Goal: Information Seeking & Learning: Understand process/instructions

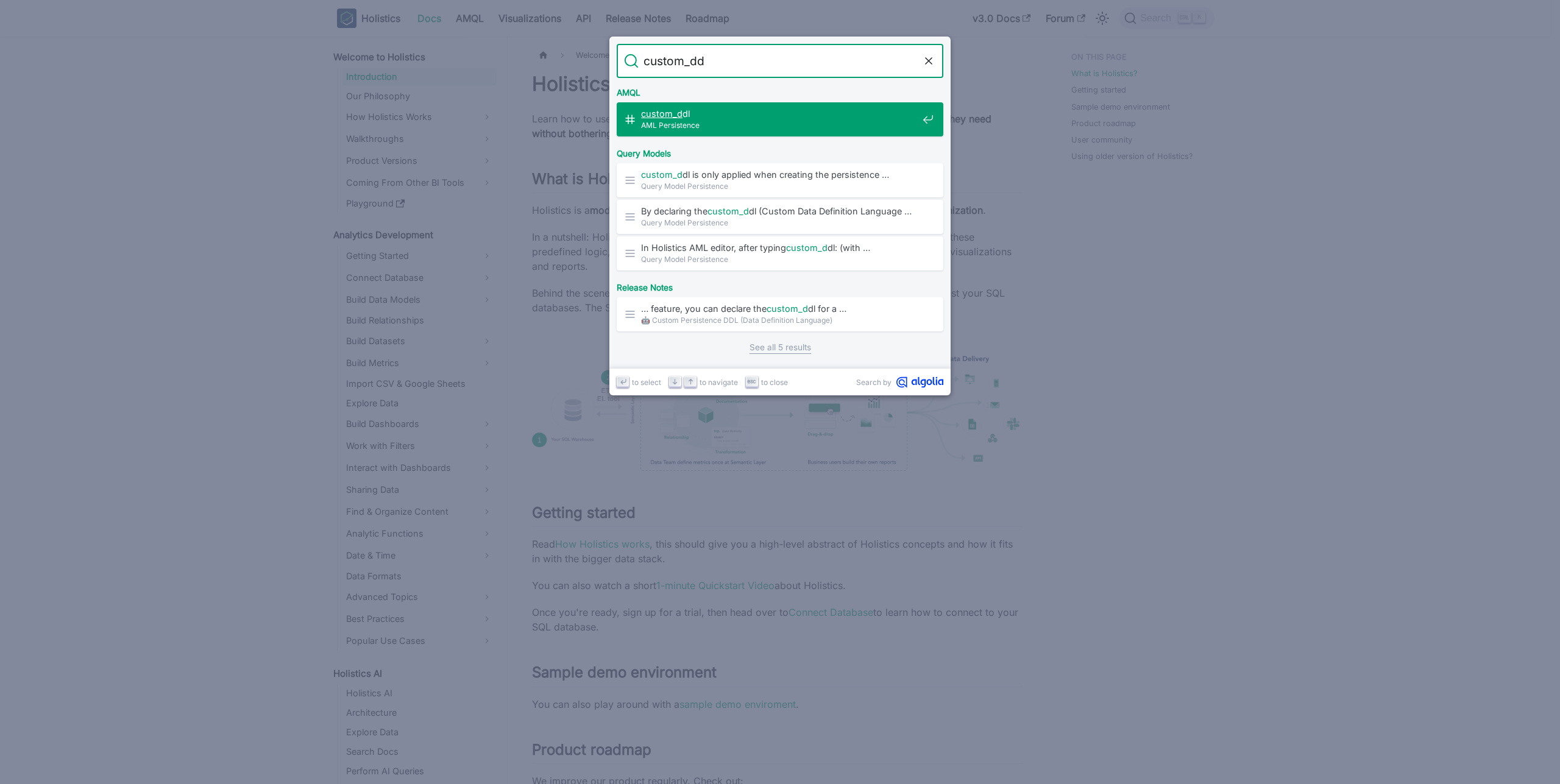
type input "custom_ddl"
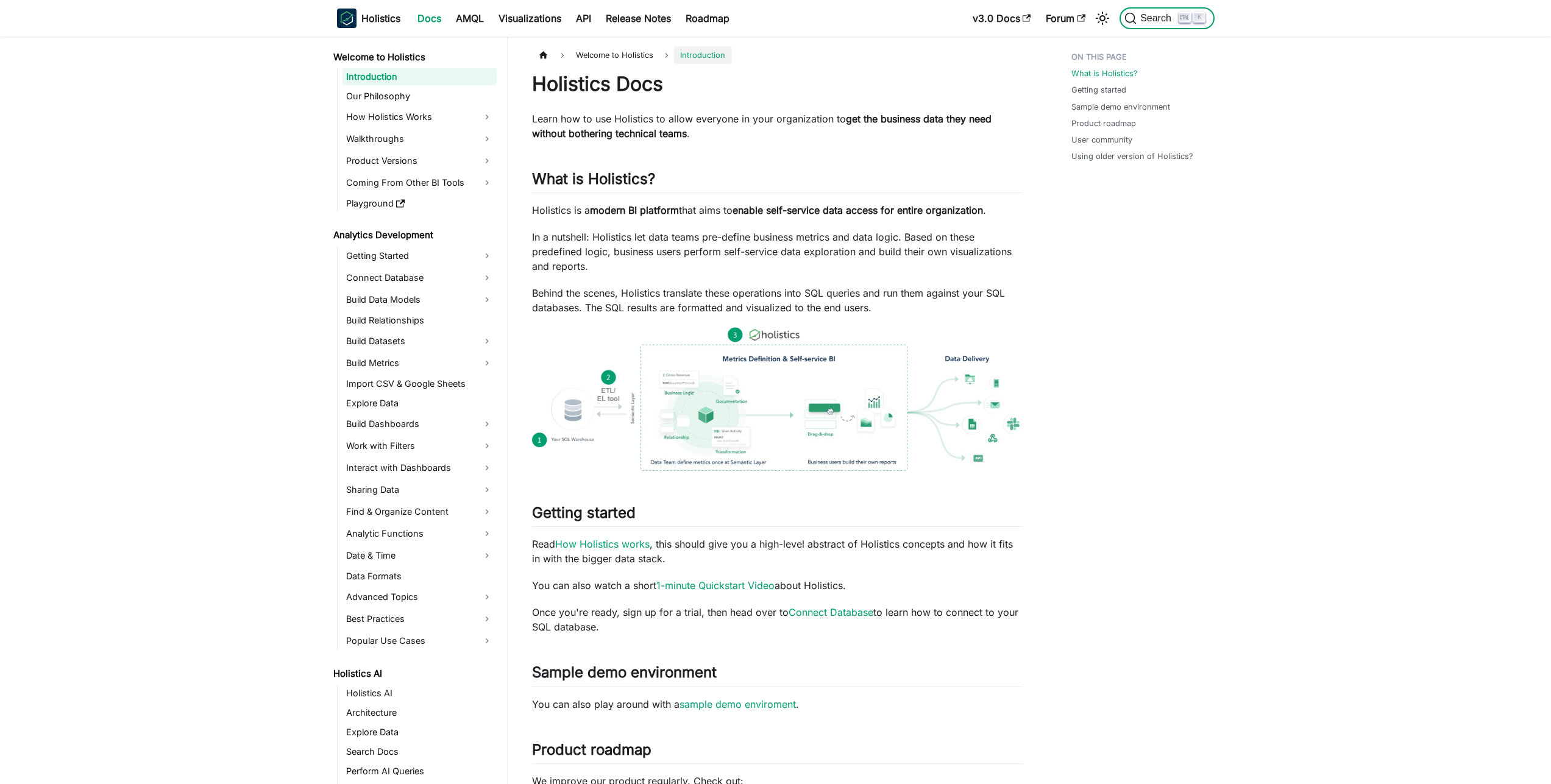
scroll to position [223, 0]
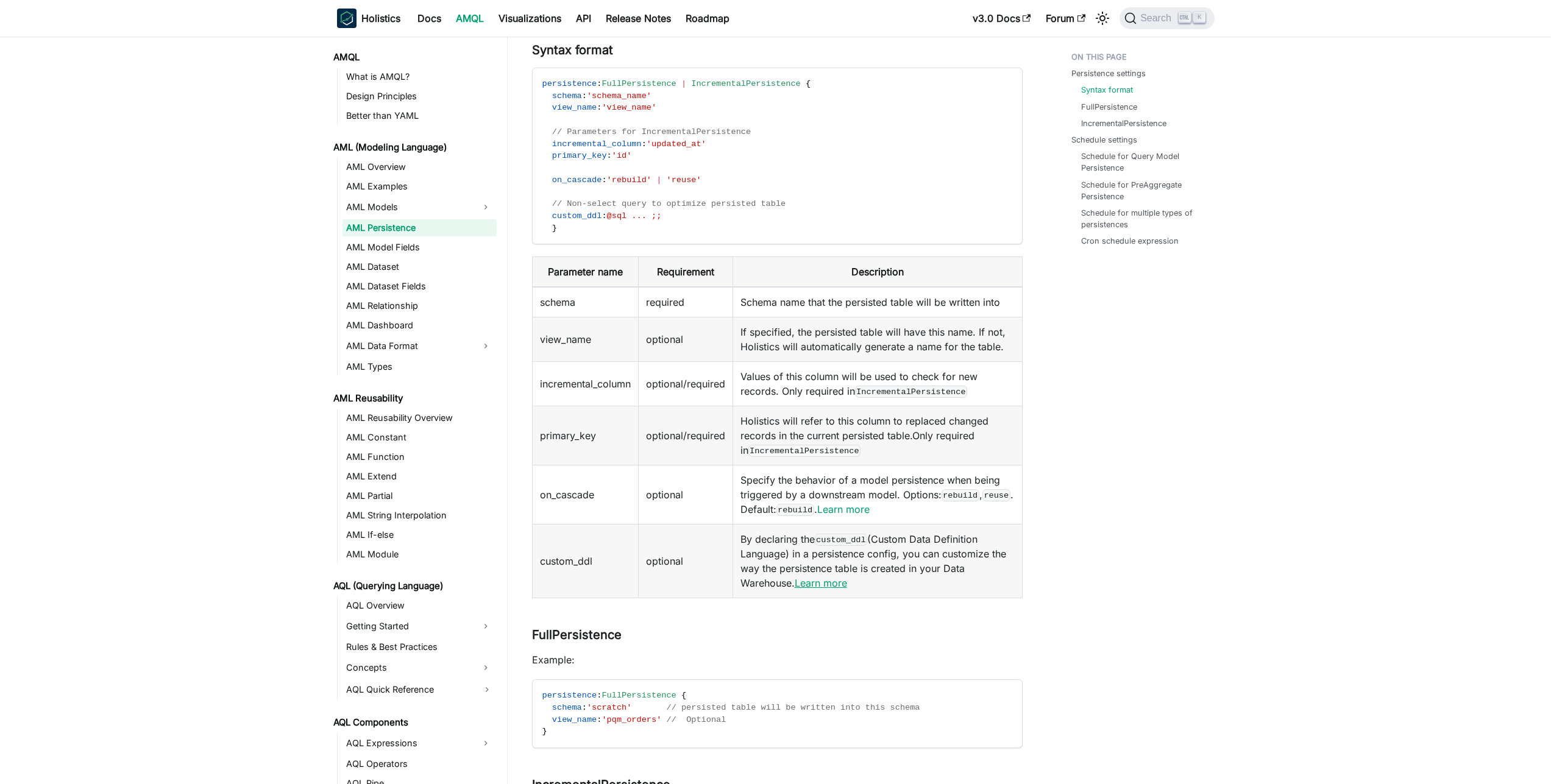
click at [842, 579] on link "Learn more" at bounding box center [821, 583] width 52 height 12
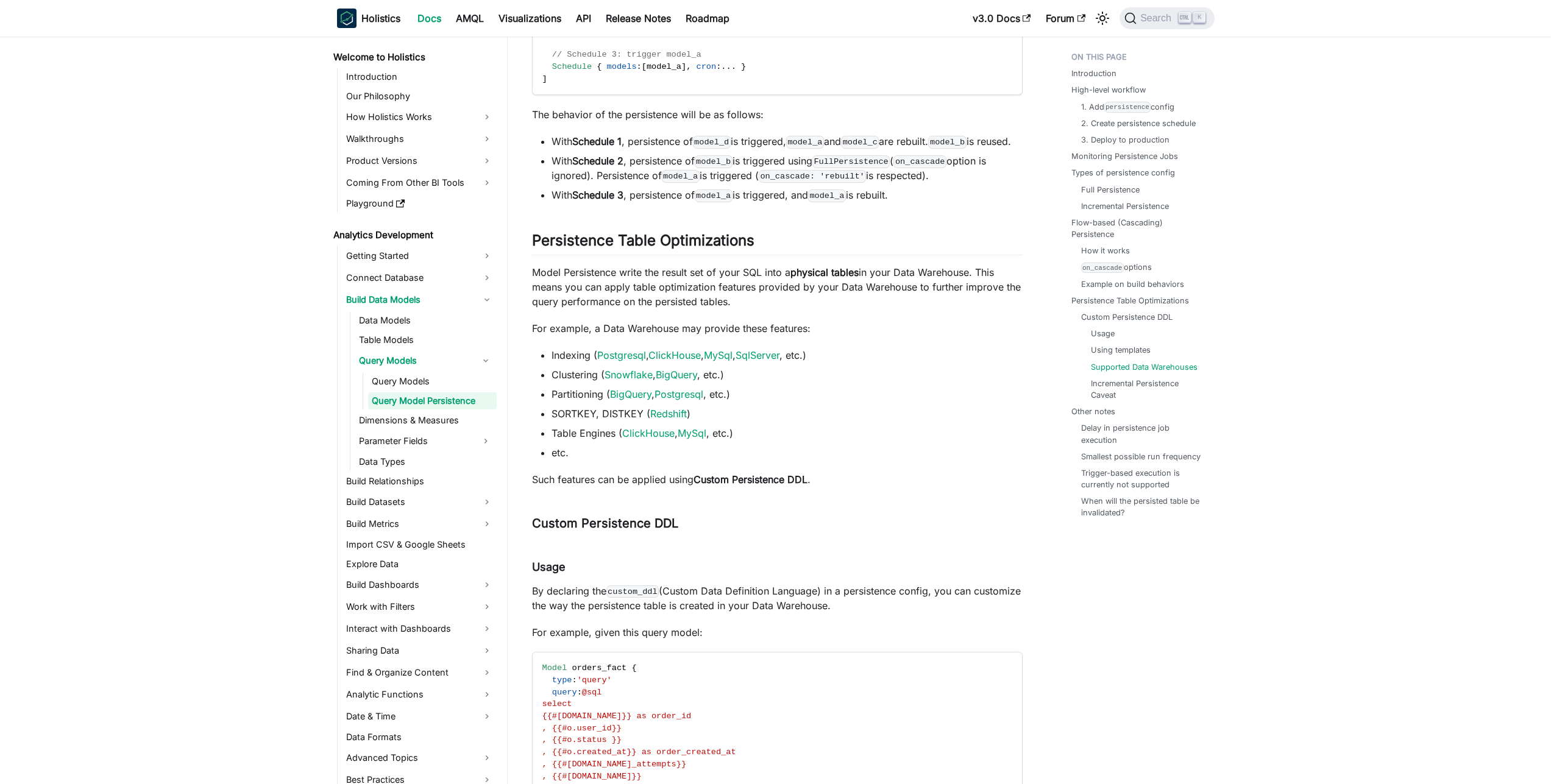
scroll to position [9556, 0]
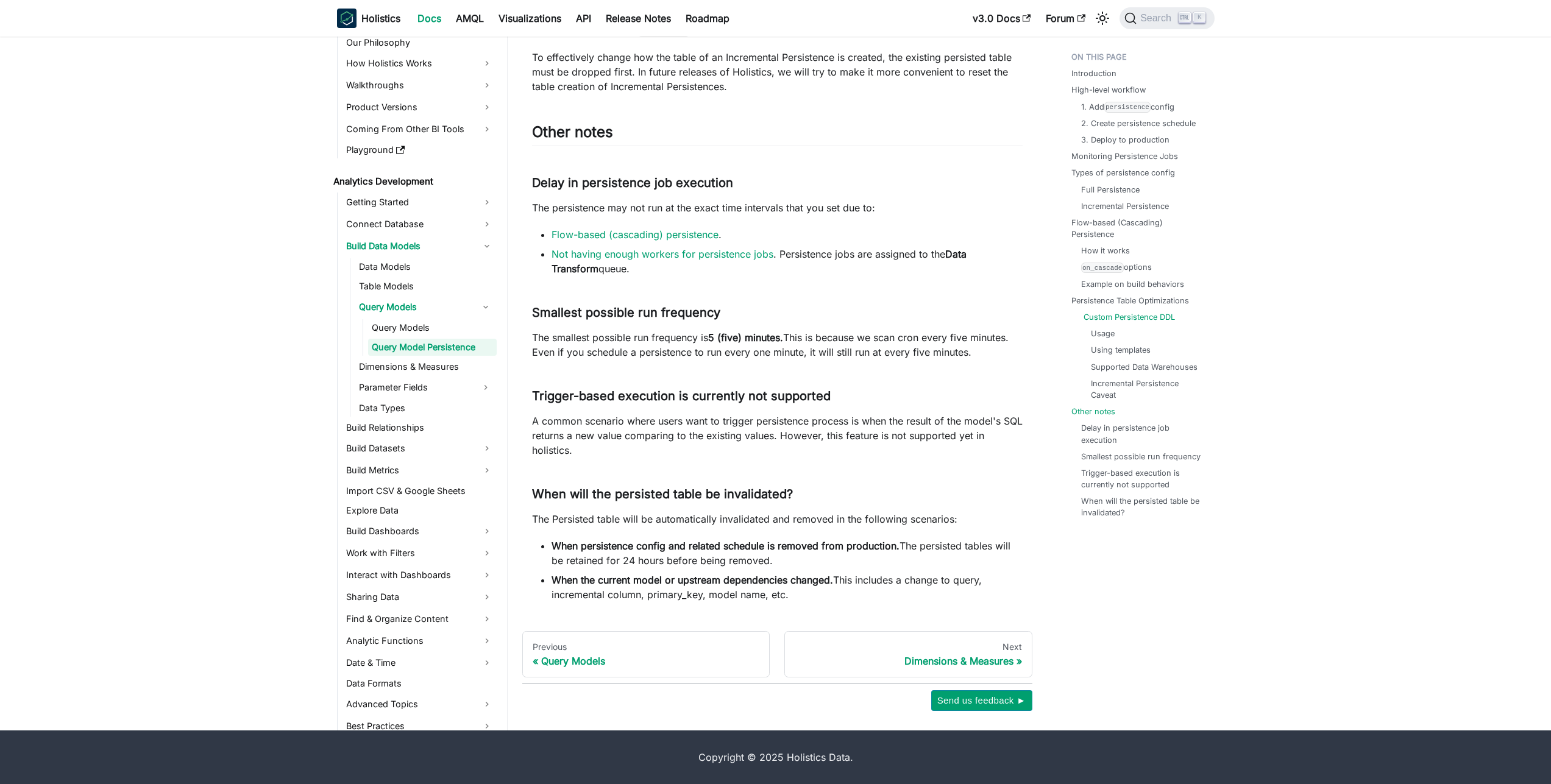
click at [1141, 319] on link "Custom Persistence DDL" at bounding box center [1129, 317] width 92 height 12
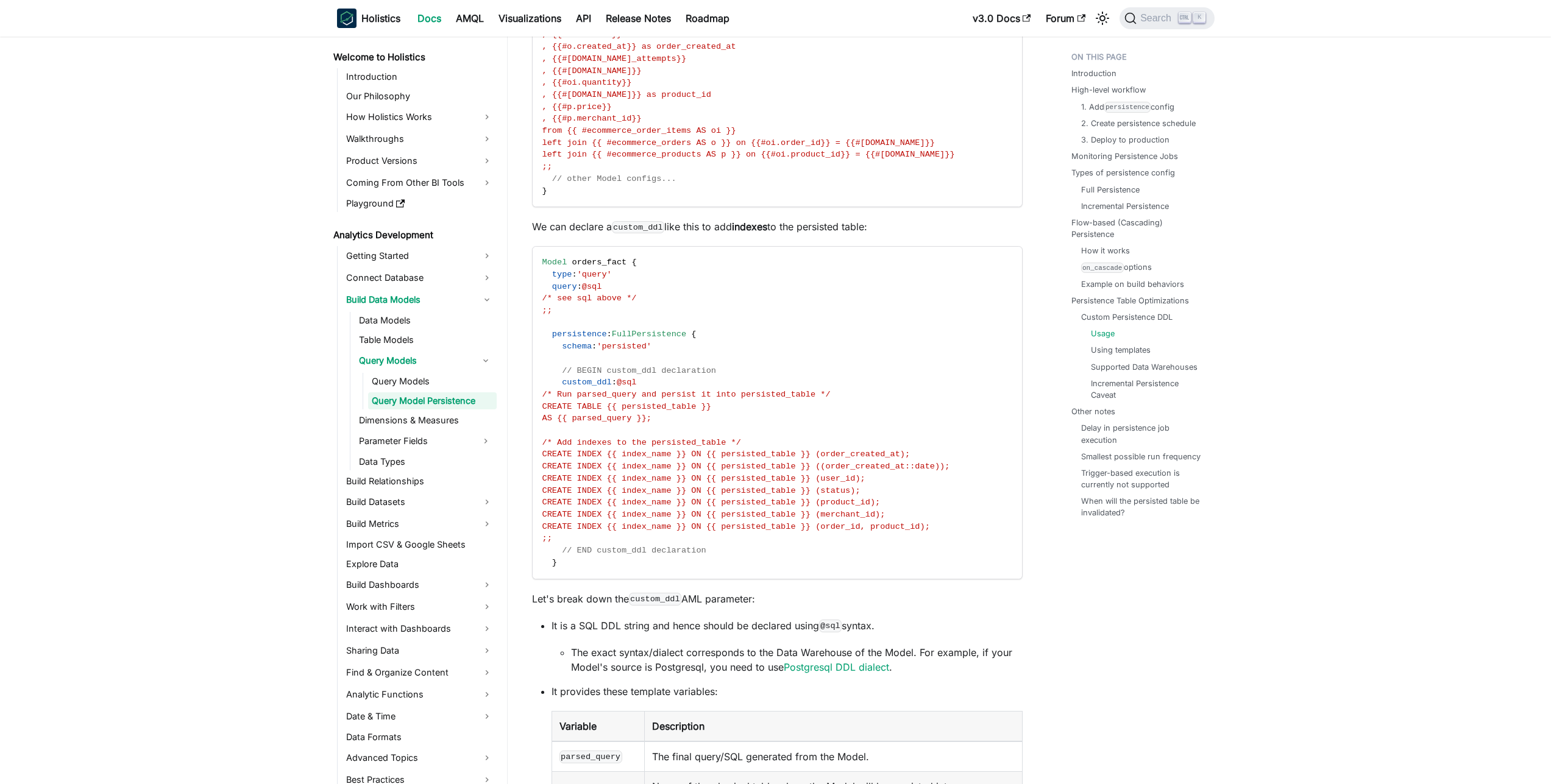
scroll to position [7300, 0]
drag, startPoint x: 697, startPoint y: 455, endPoint x: 573, endPoint y: 442, distance: 124.7
click at [573, 442] on code "Model orders_fact { type : 'query' query : @sql /* see sql above */ ;; persiste…" at bounding box center [776, 411] width 487 height 332
copy code "CREATE TABLE {{ persisted_table }} AS {{ parsed_query }};"
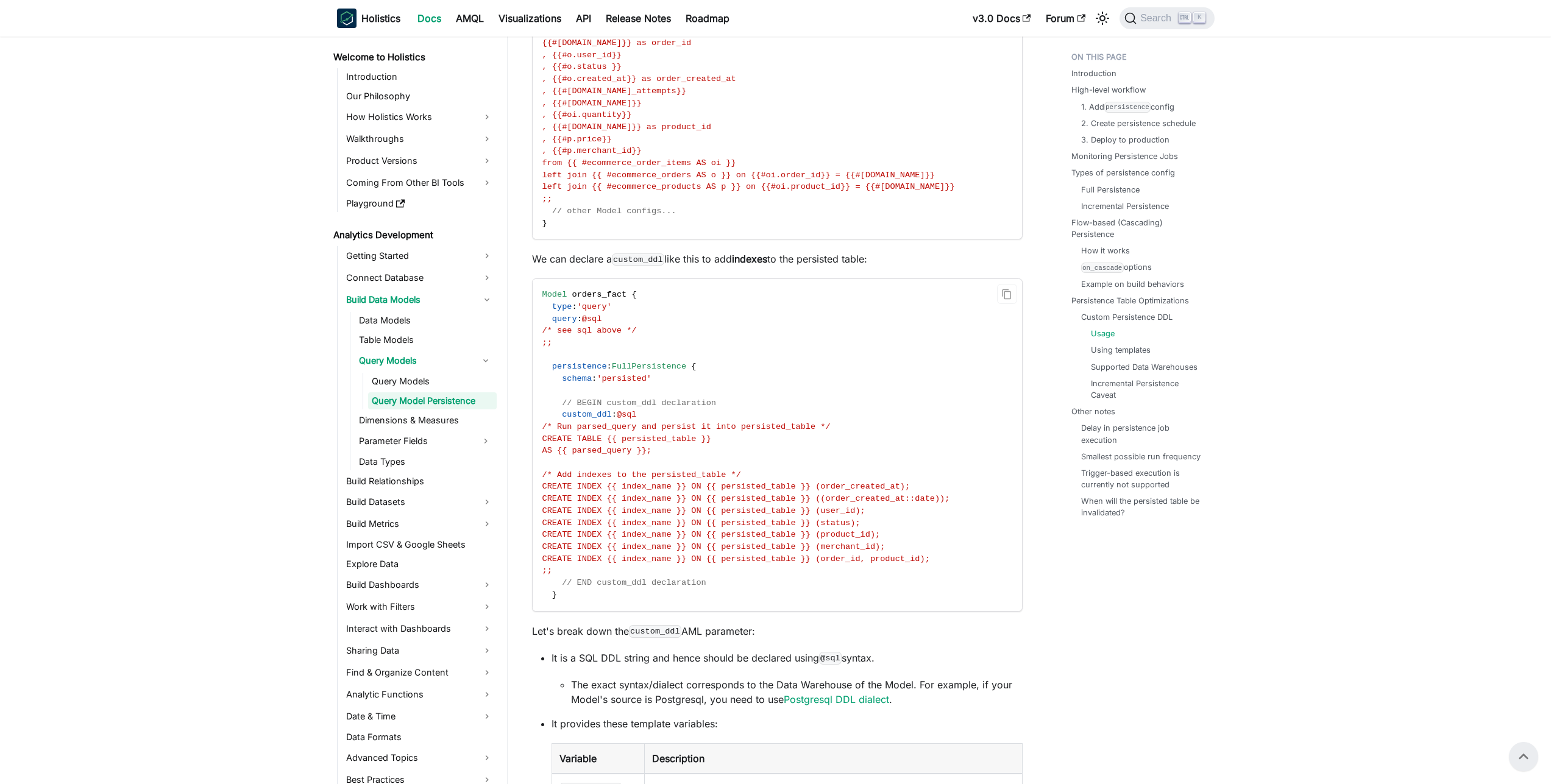
click at [837, 490] on code "Model orders_fact { type : 'query' query : @sql /* see sql above */ ;; persiste…" at bounding box center [776, 445] width 487 height 332
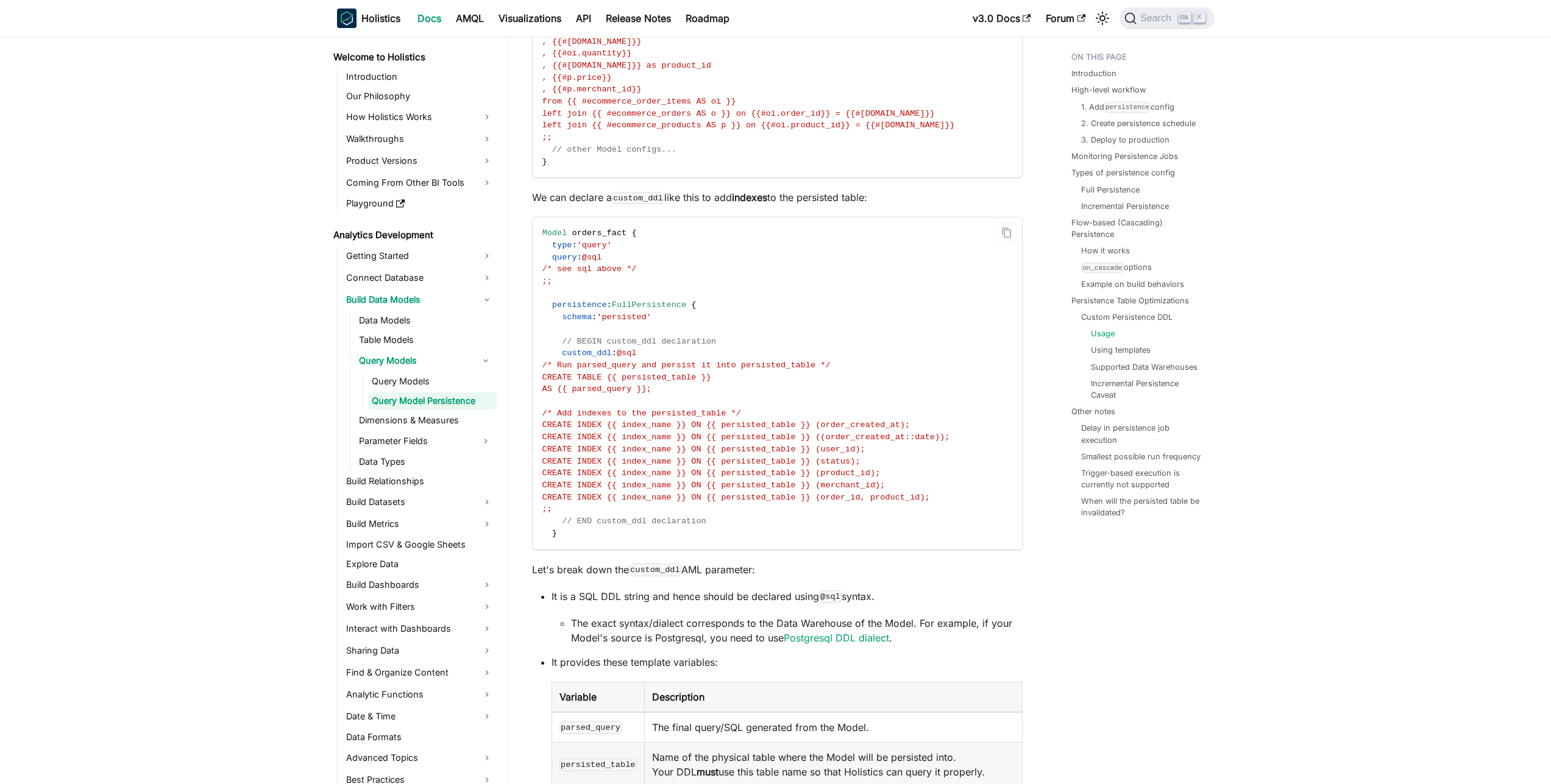
scroll to position [7329, 0]
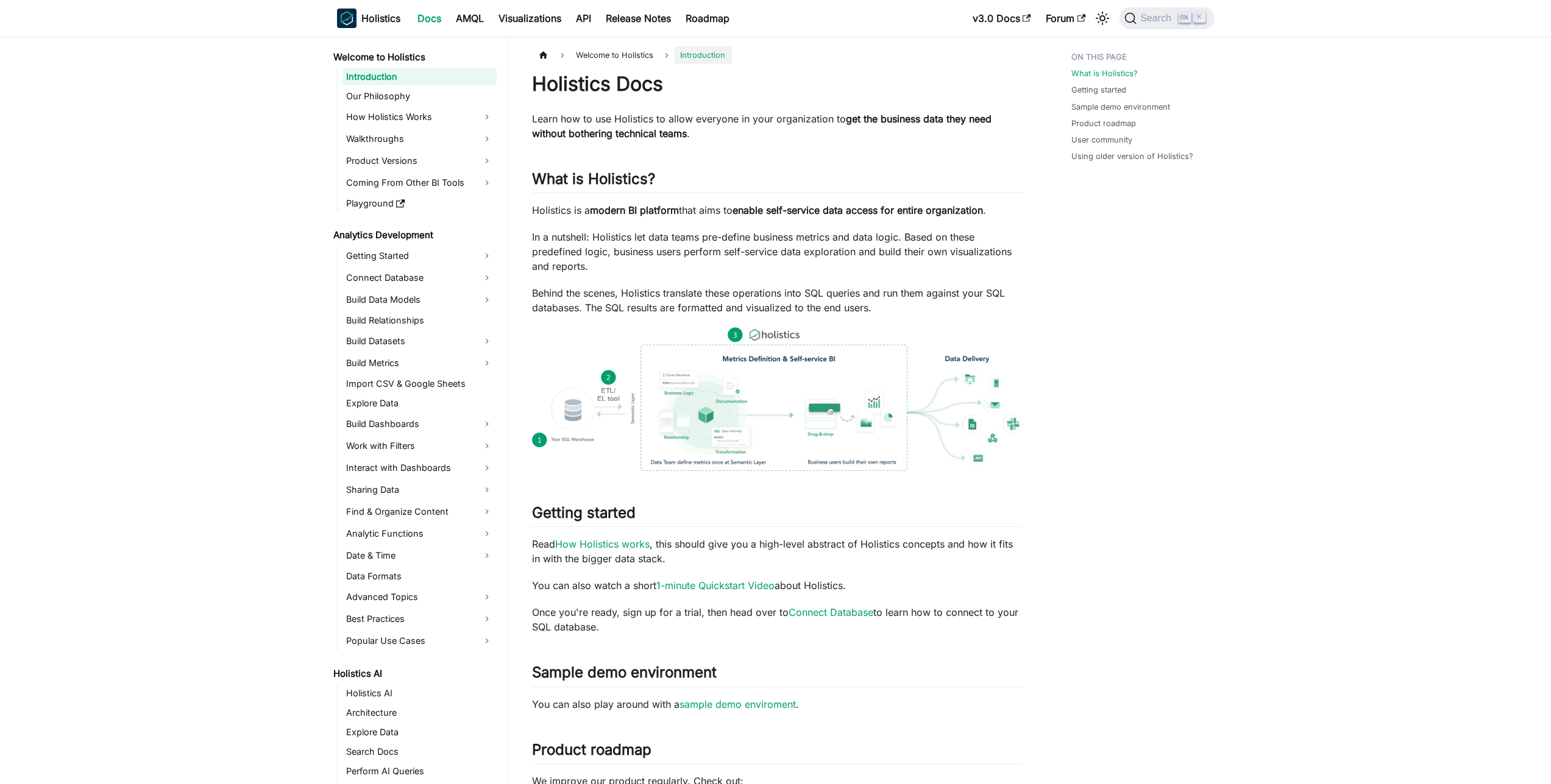
click at [1155, 35] on nav "Holistics Docs AMQL Visualizations API Release Notes Roadmap v3.0 Docs Forum Se…" at bounding box center [776, 18] width 1551 height 36
click at [1160, 28] on button "Search K" at bounding box center [1167, 18] width 95 height 22
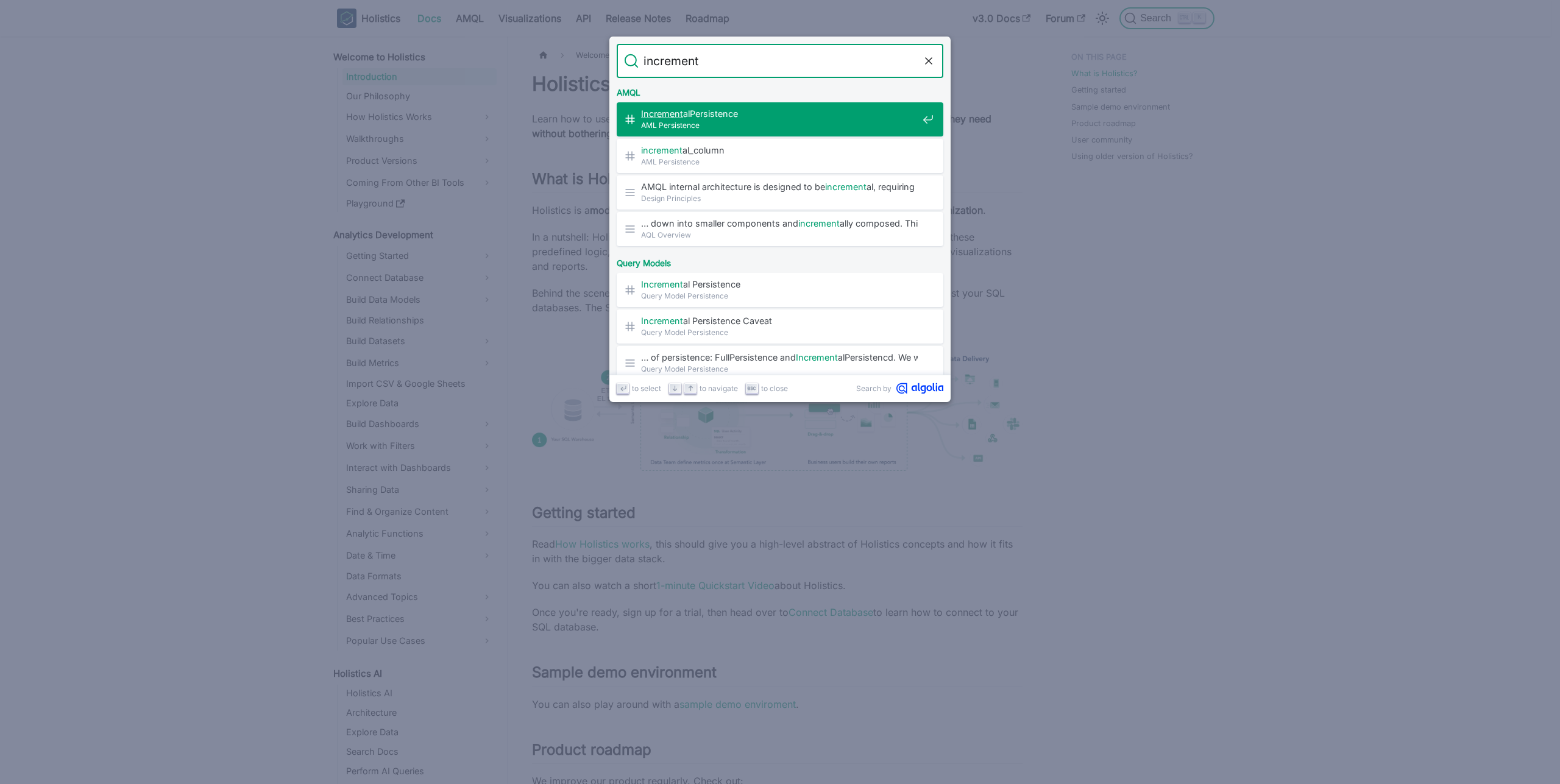
type input "incrementa"
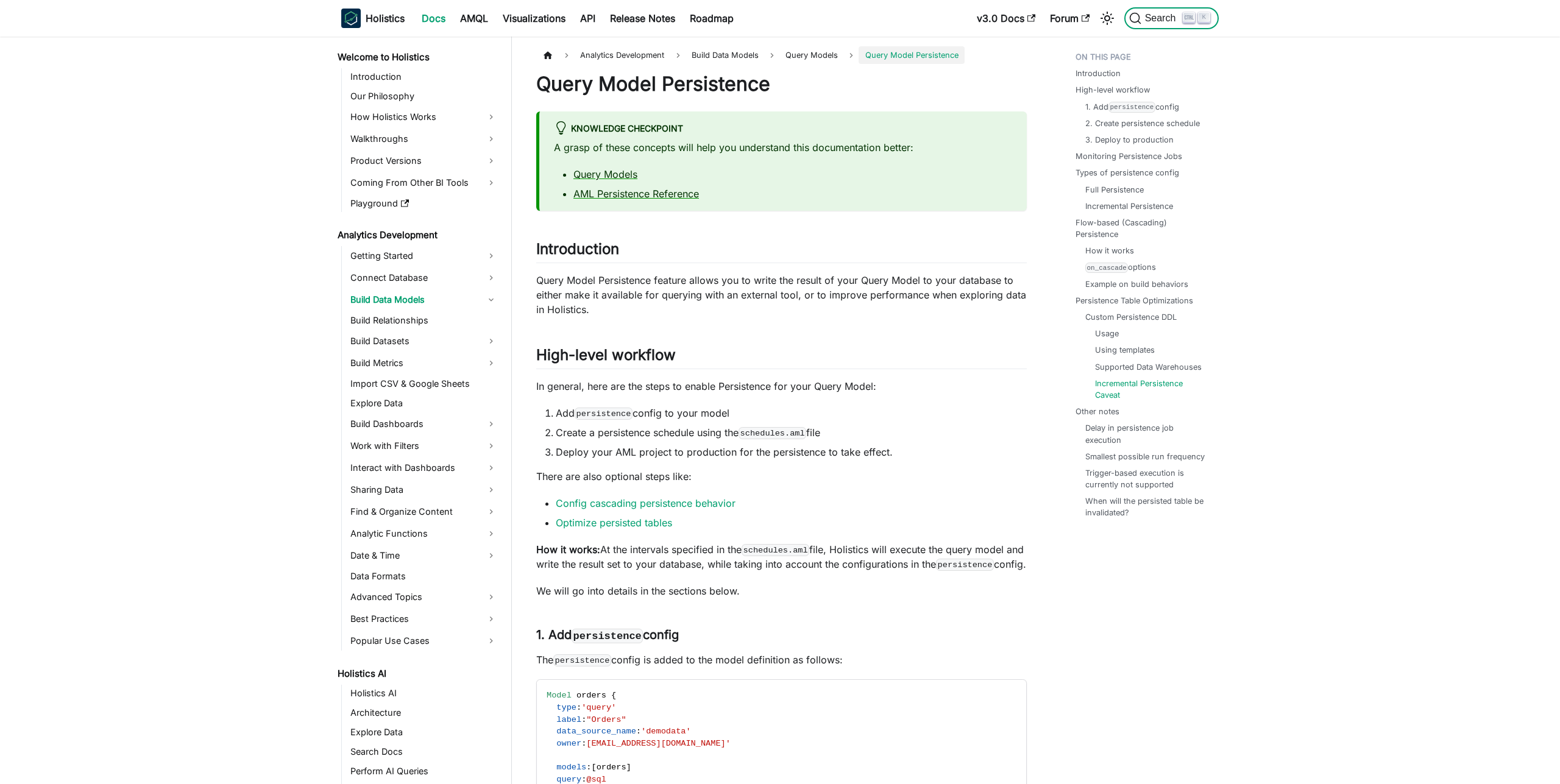
scroll to position [9218, 0]
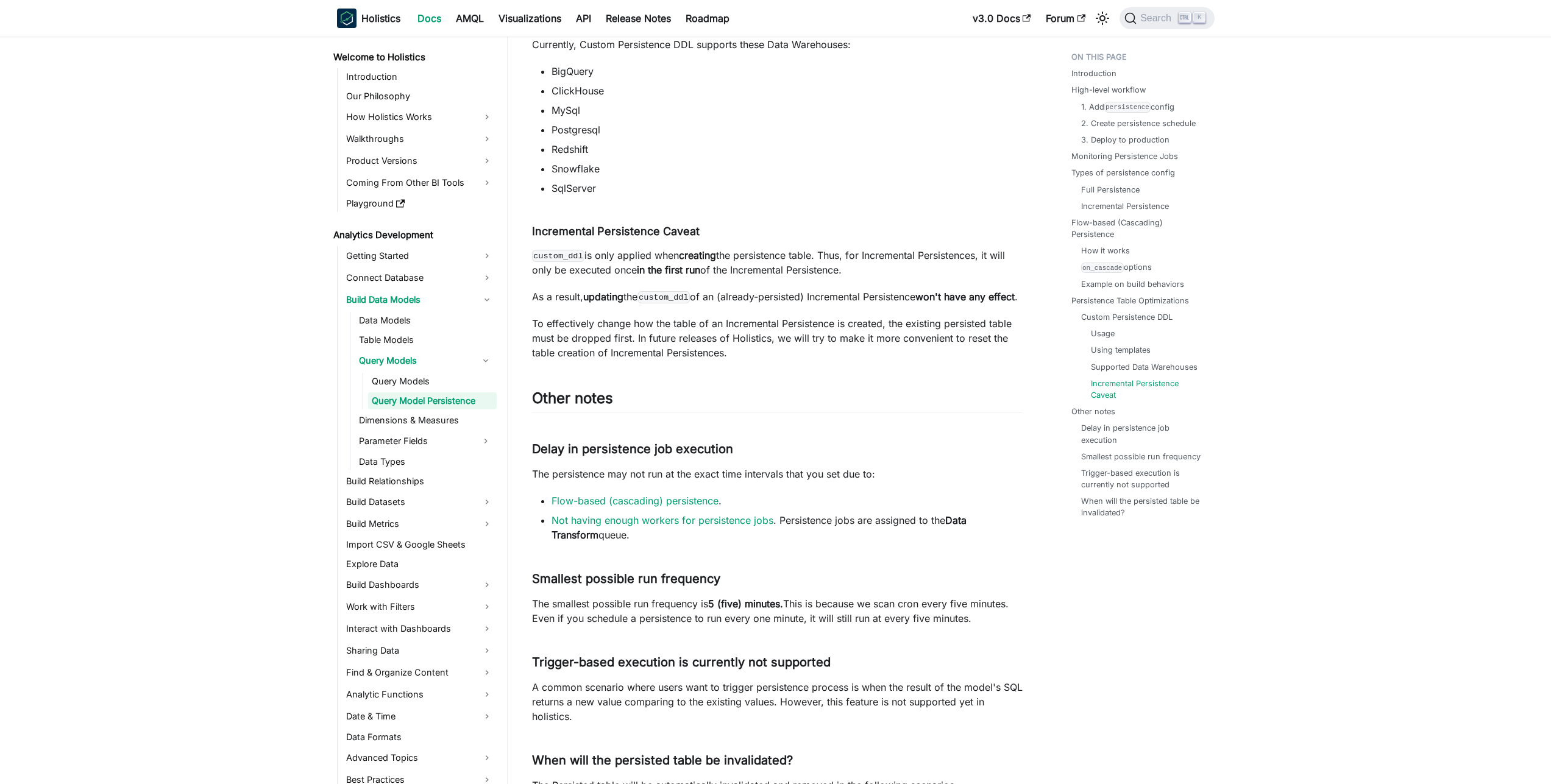
click at [975, 118] on li "MySql" at bounding box center [786, 111] width 471 height 15
click at [1168, 18] on span "Search" at bounding box center [1157, 18] width 42 height 11
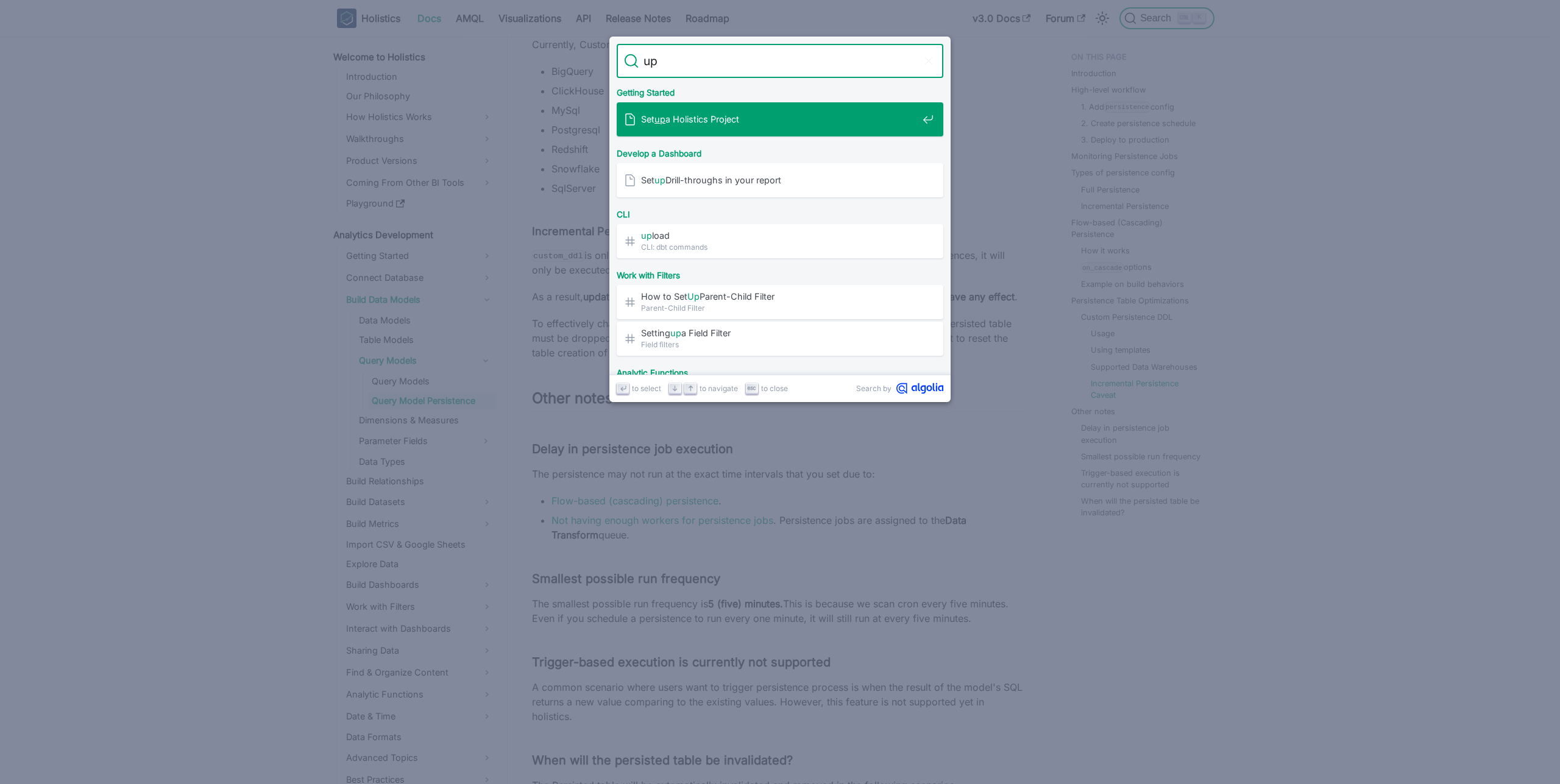
type input "u"
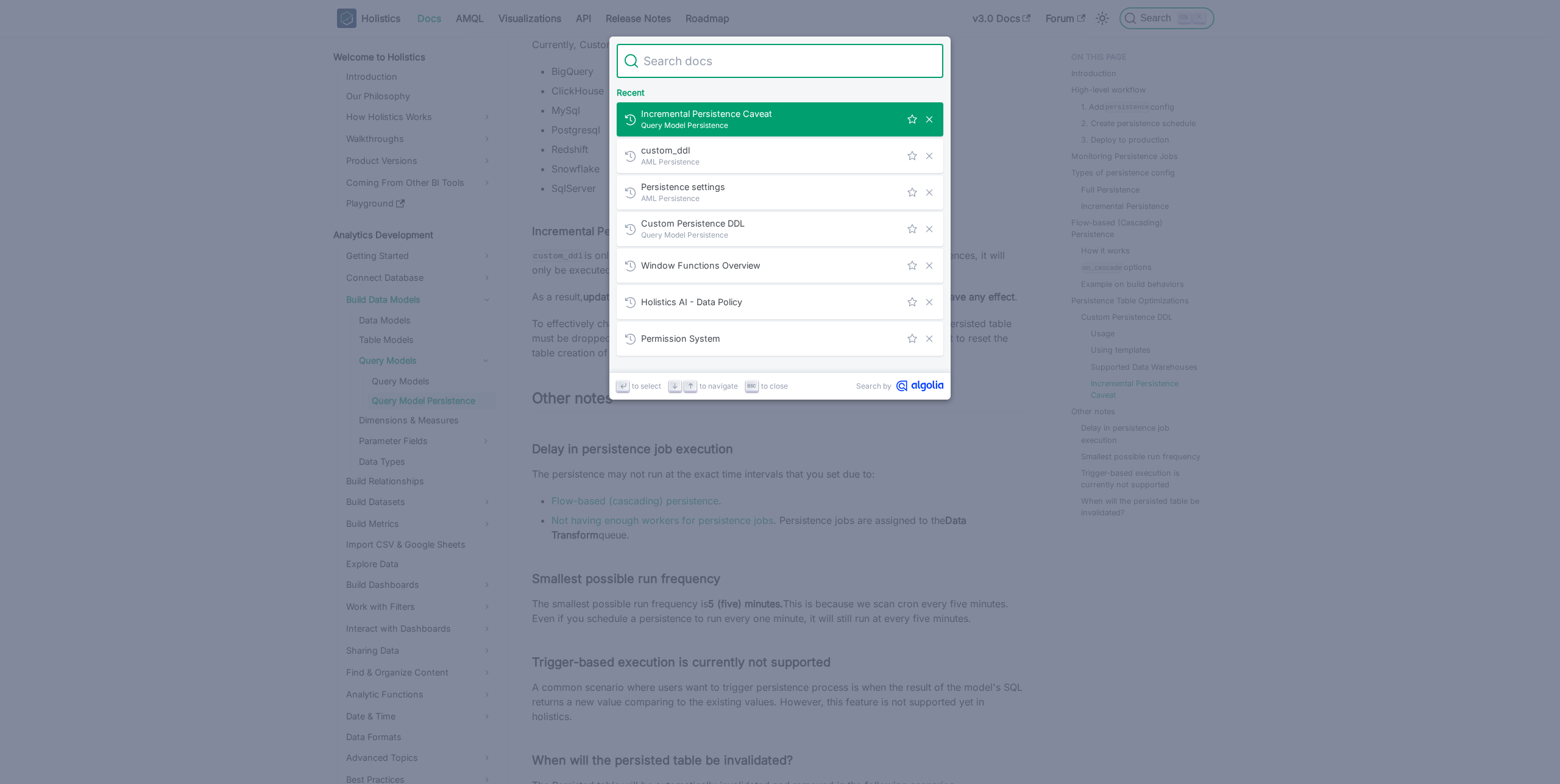
scroll to position [9457, 0]
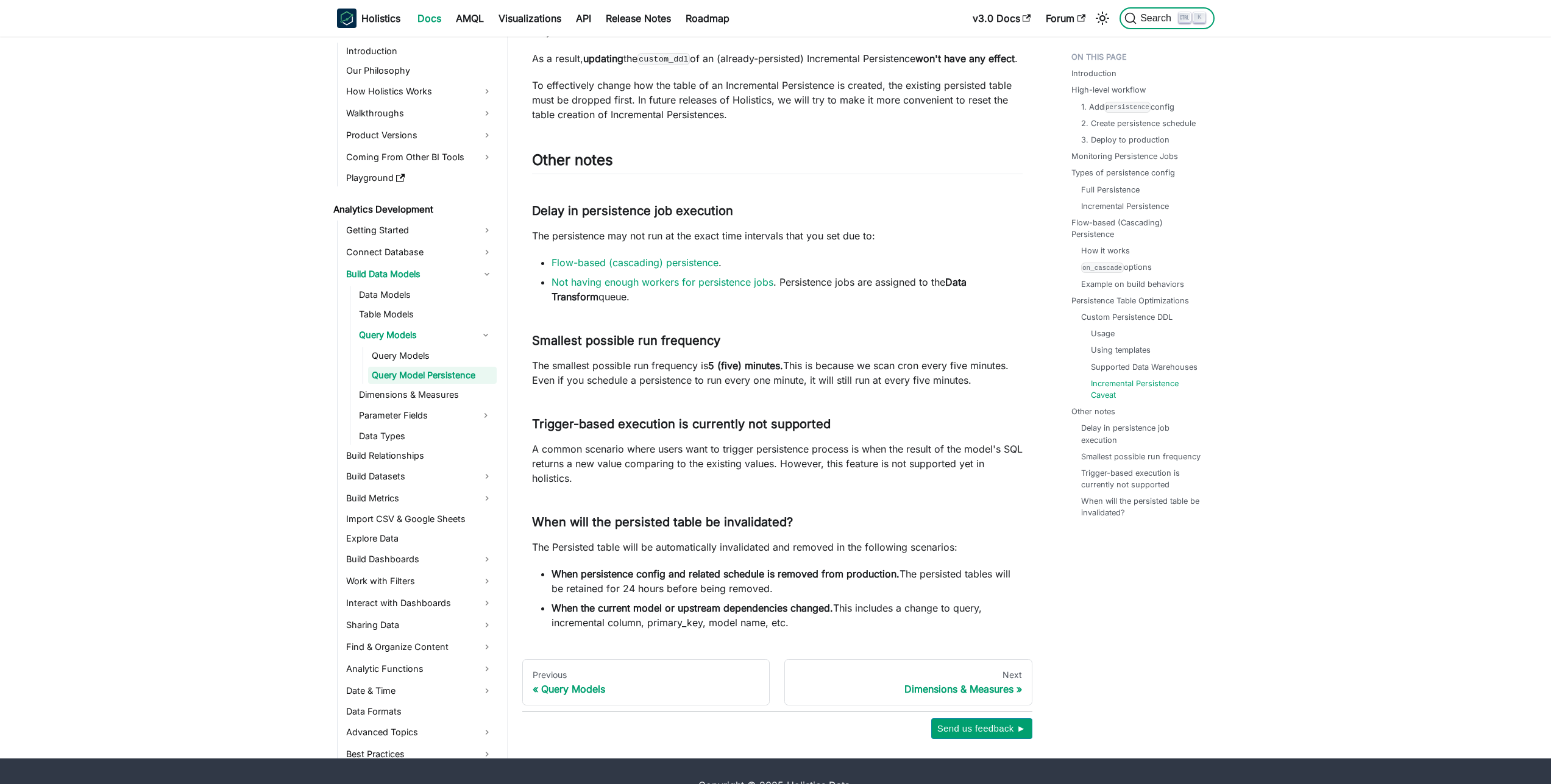
click at [1168, 18] on span "Search" at bounding box center [1157, 18] width 42 height 11
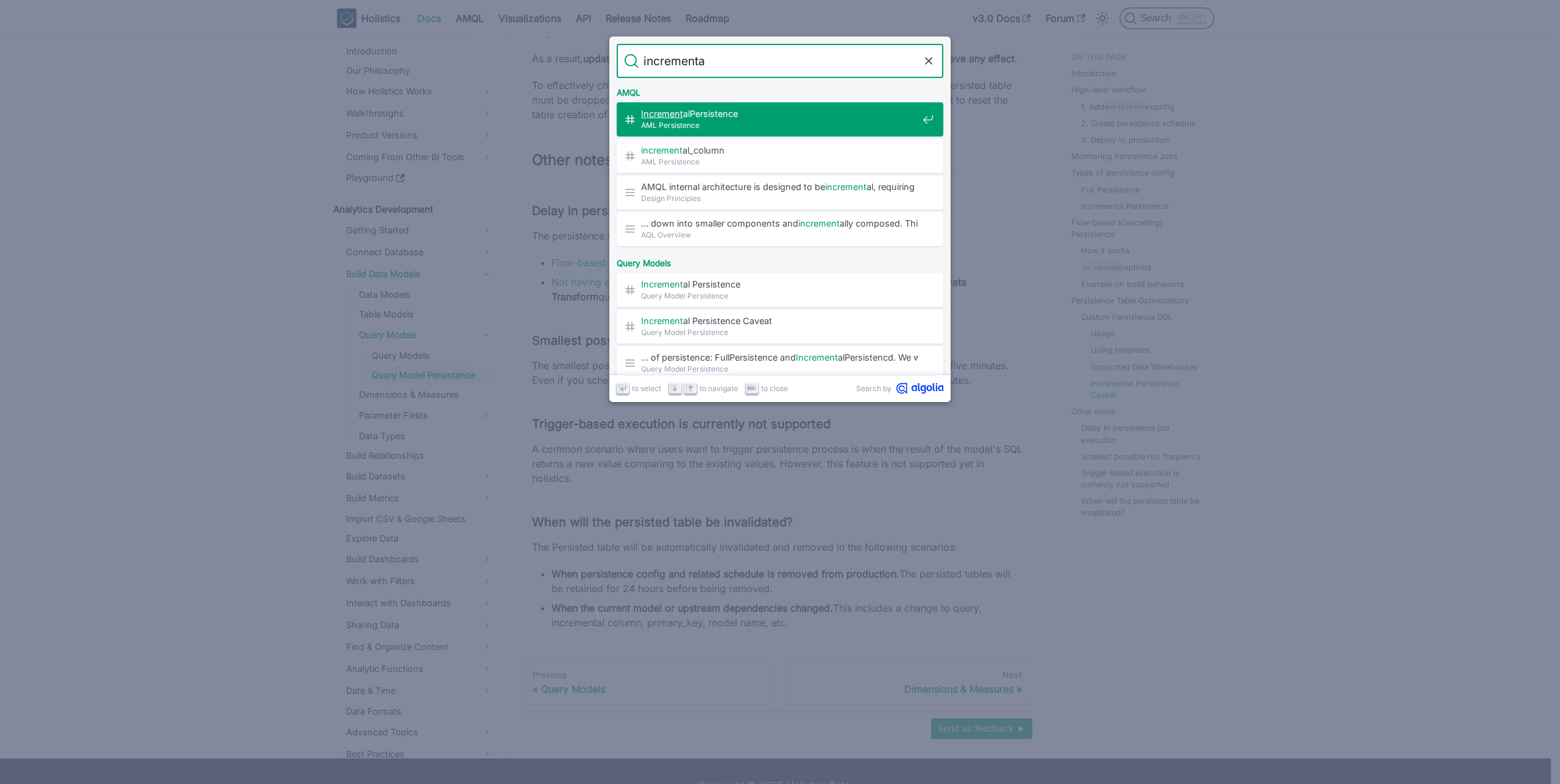
type input "incremental"
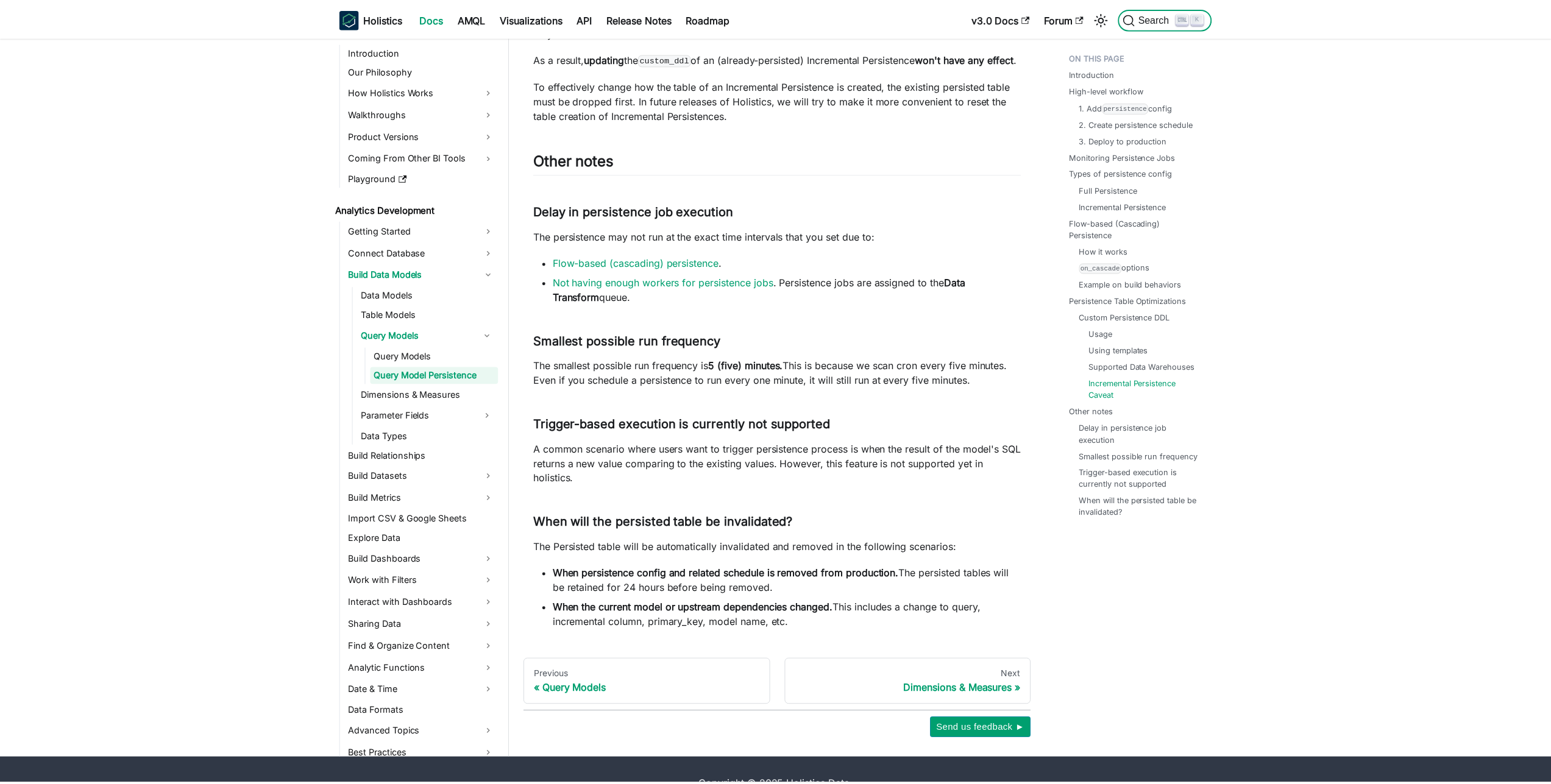
scroll to position [223, 0]
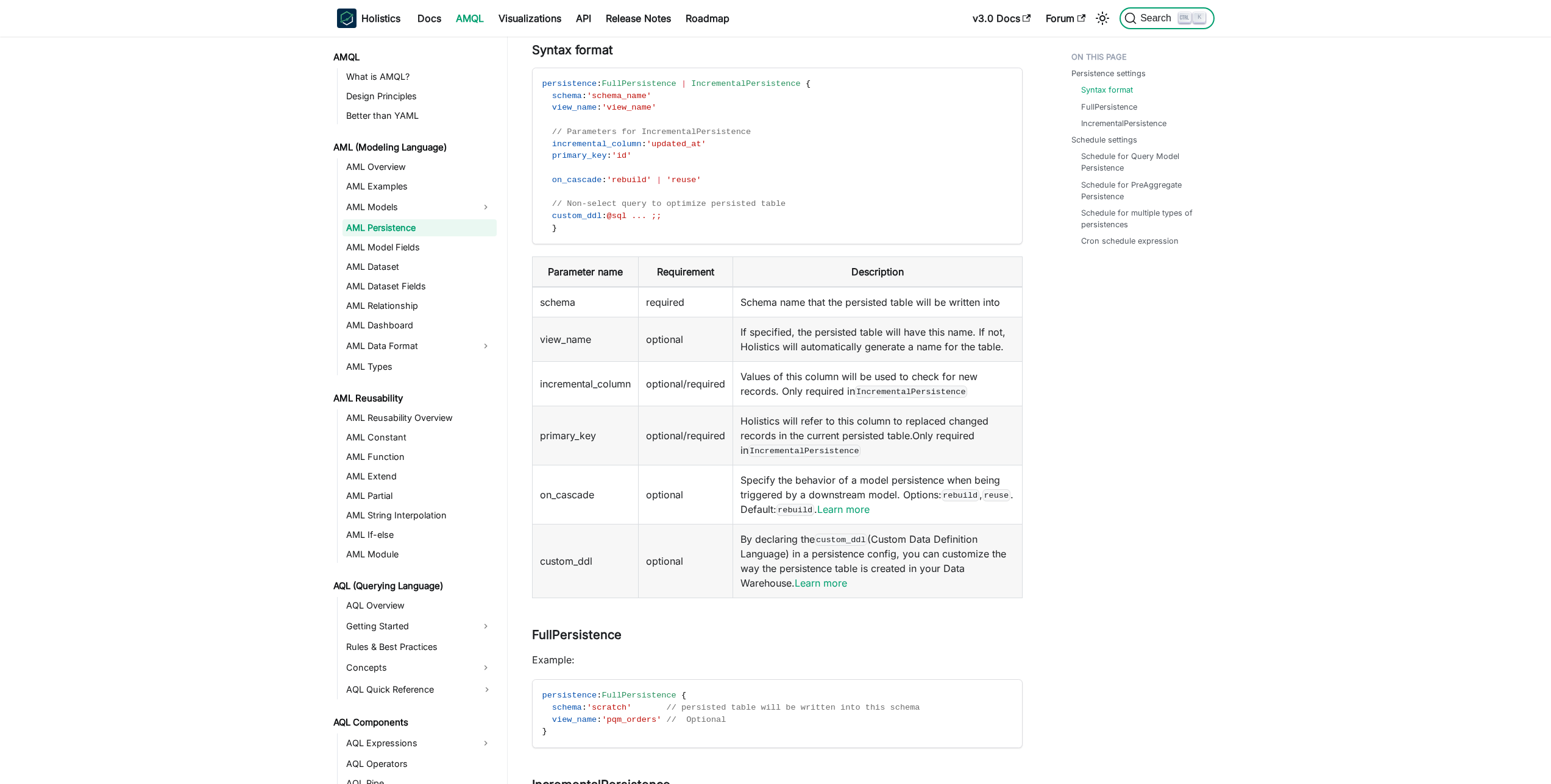
click at [1165, 21] on span "Search" at bounding box center [1157, 18] width 42 height 11
click at [387, 20] on b "Holistics" at bounding box center [381, 18] width 39 height 15
click at [430, 20] on link "Docs" at bounding box center [429, 18] width 39 height 20
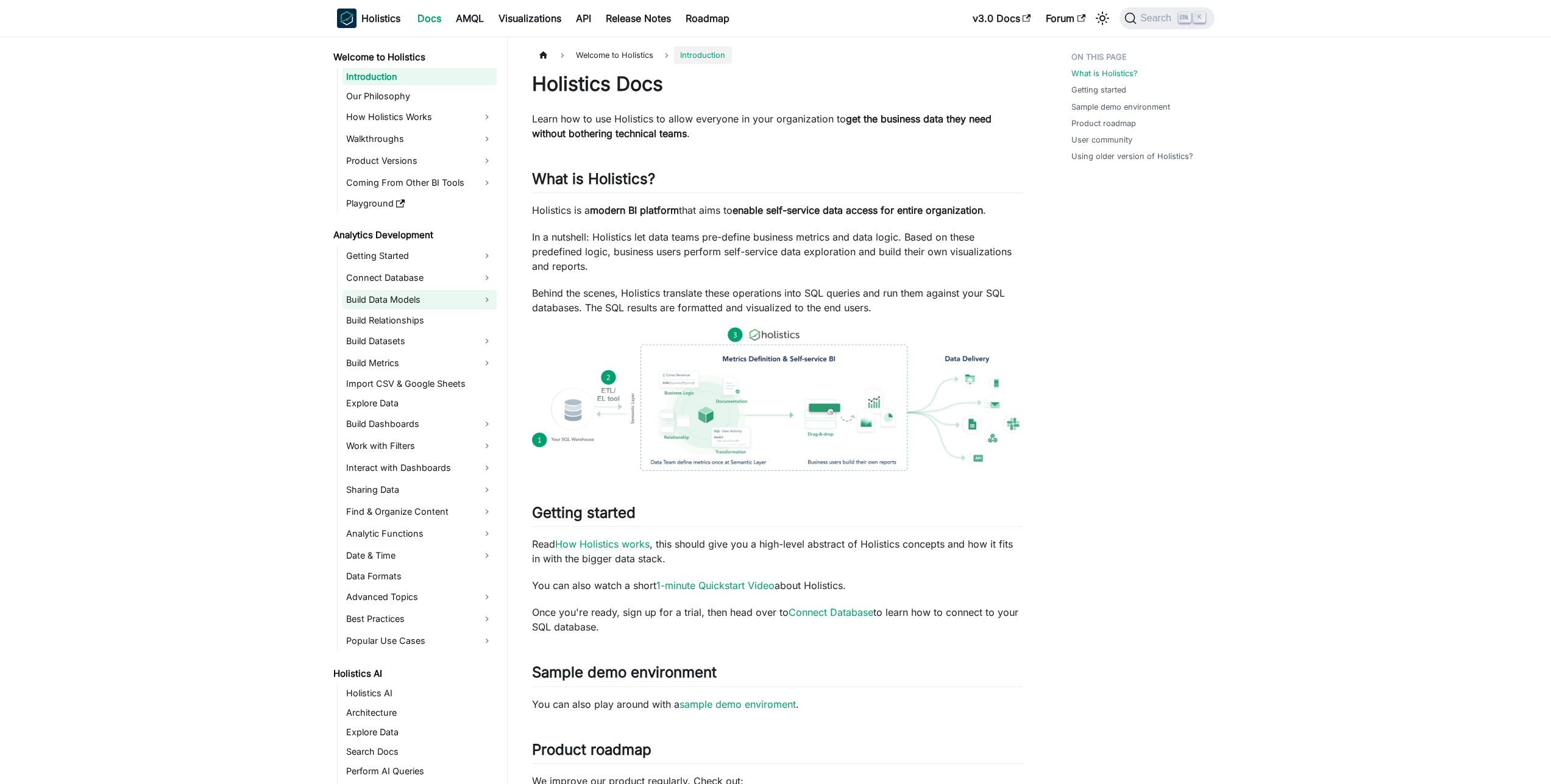
click at [410, 303] on link "Build Data Models" at bounding box center [420, 300] width 154 height 20
click at [412, 358] on link "Query Models" at bounding box center [415, 360] width 119 height 20
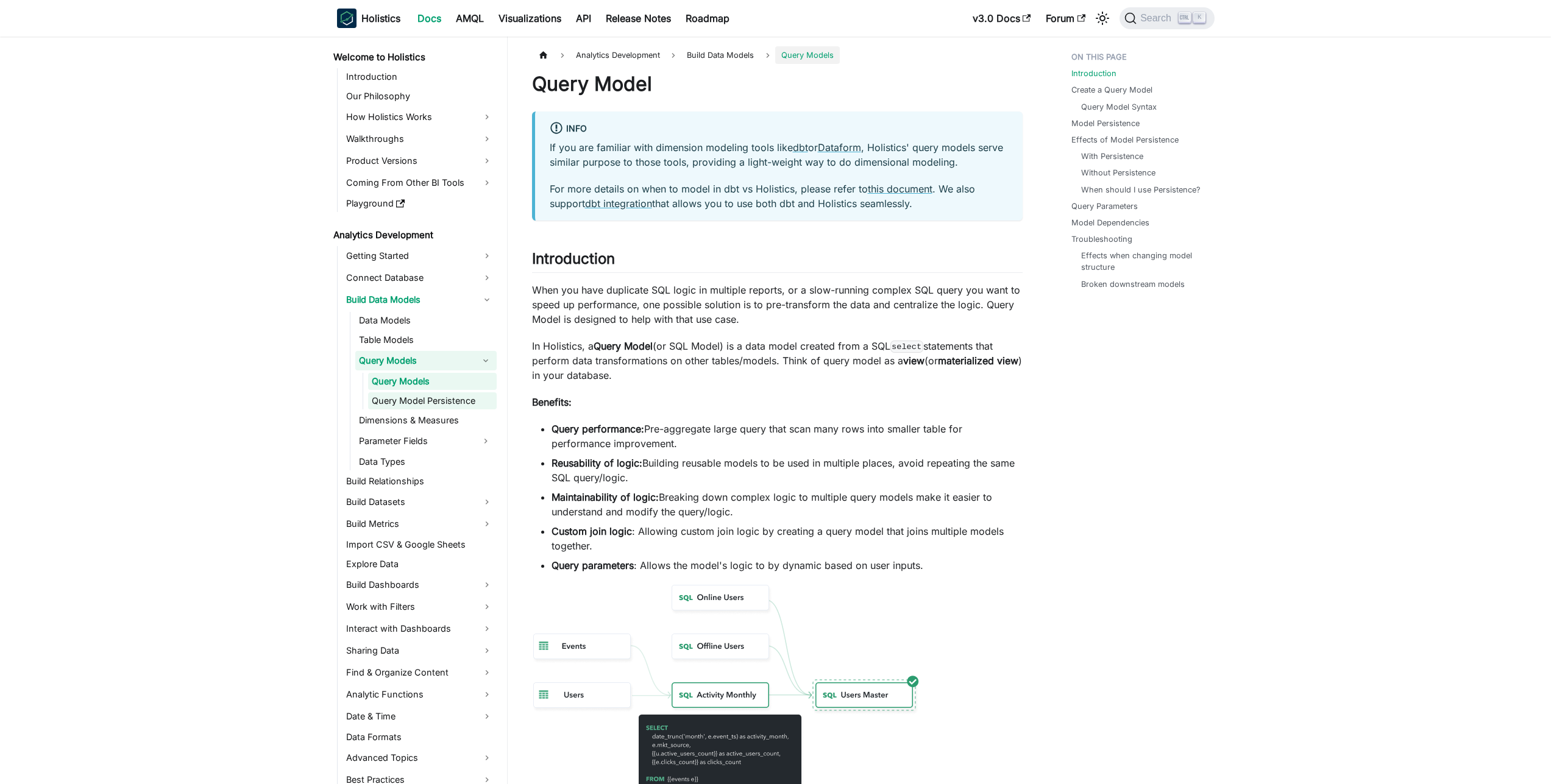
click at [407, 399] on link "Query Model Persistence" at bounding box center [432, 400] width 129 height 17
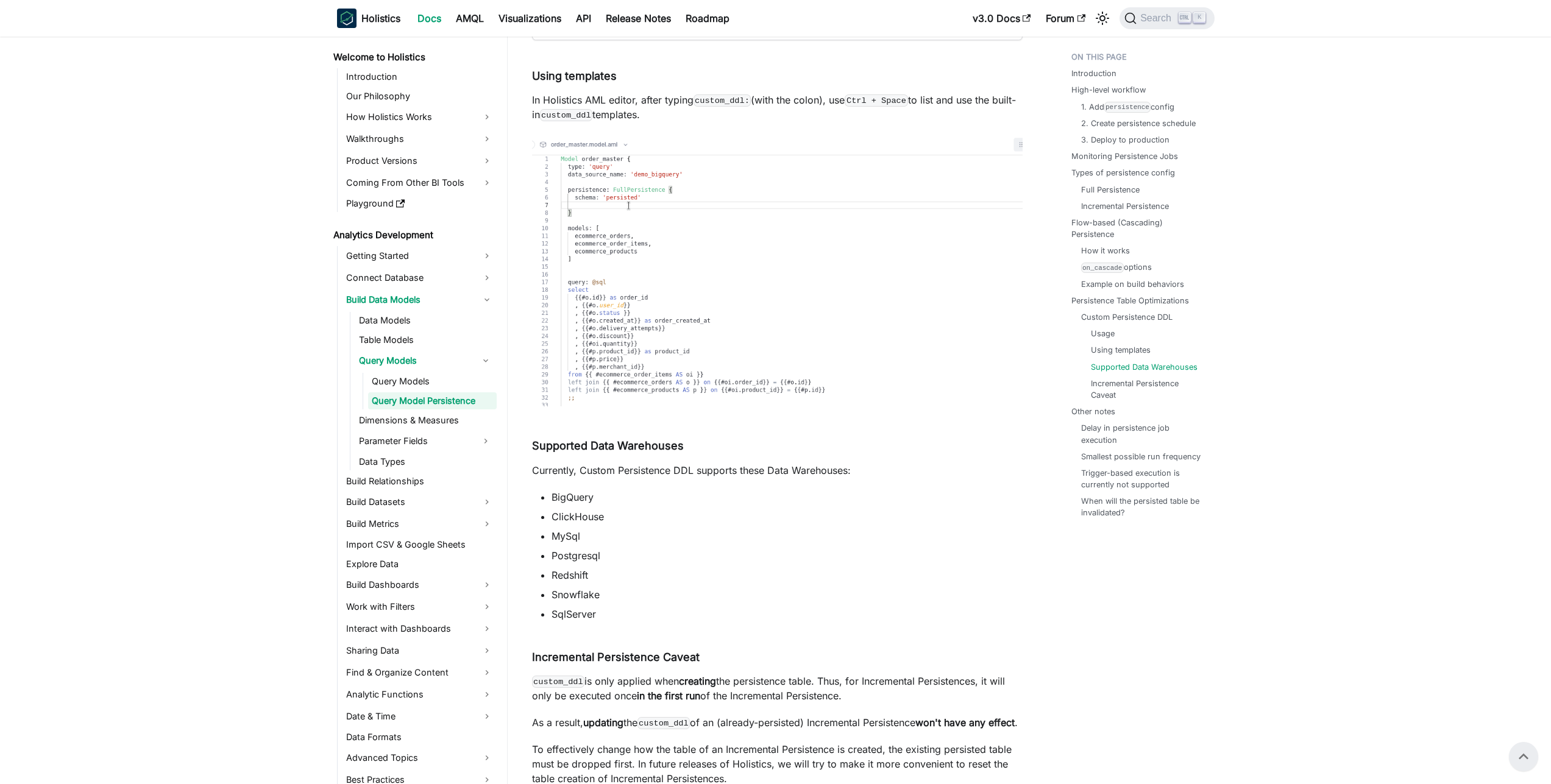
scroll to position [8722, 0]
